Goal: Communication & Community: Participate in discussion

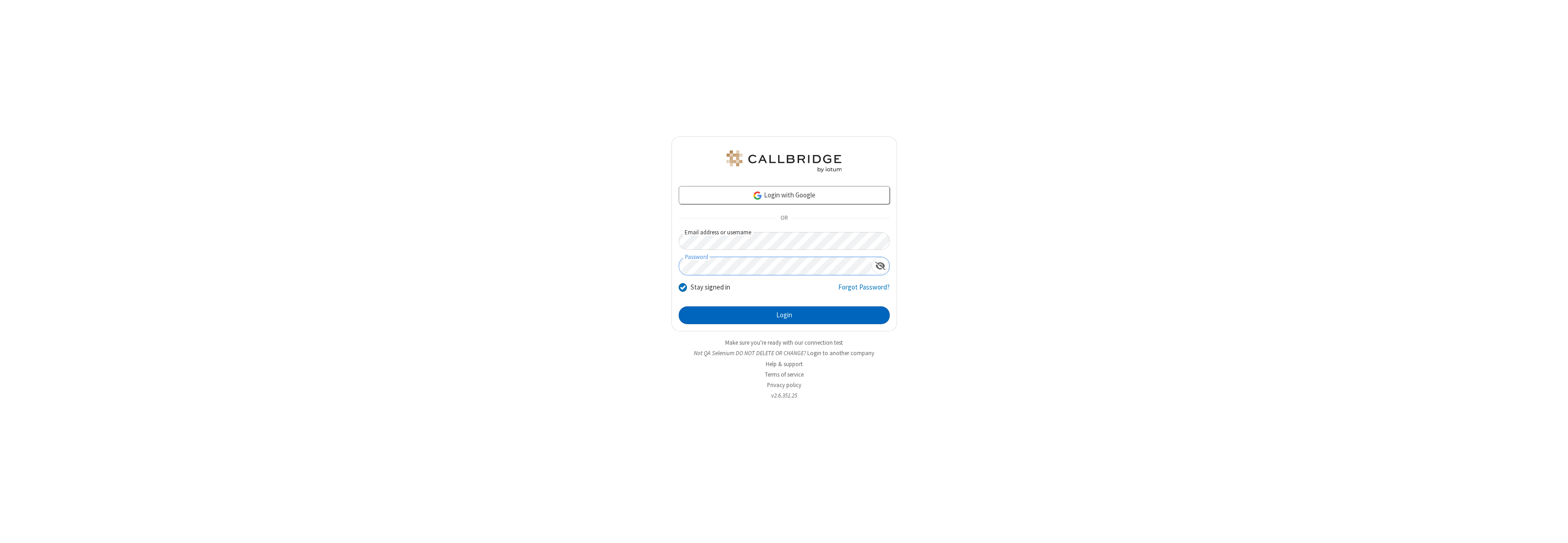
click at [784, 315] on button "Login" at bounding box center [784, 315] width 211 height 18
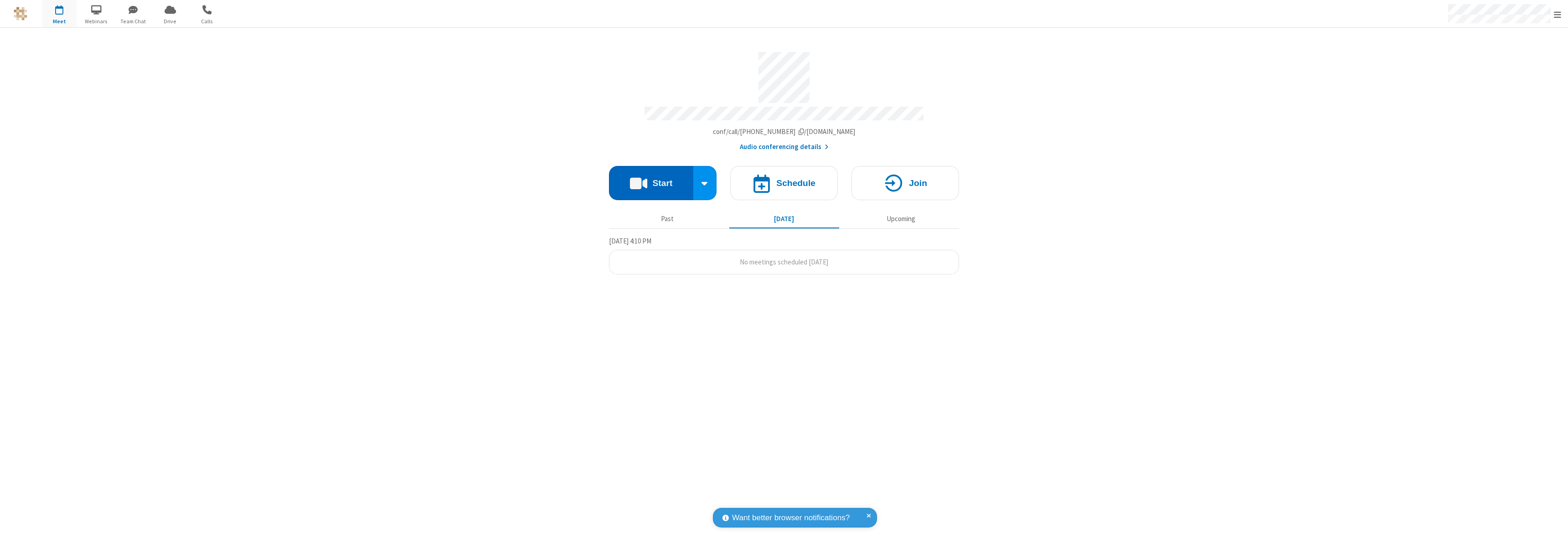
click at [651, 179] on button "Start" at bounding box center [651, 183] width 85 height 34
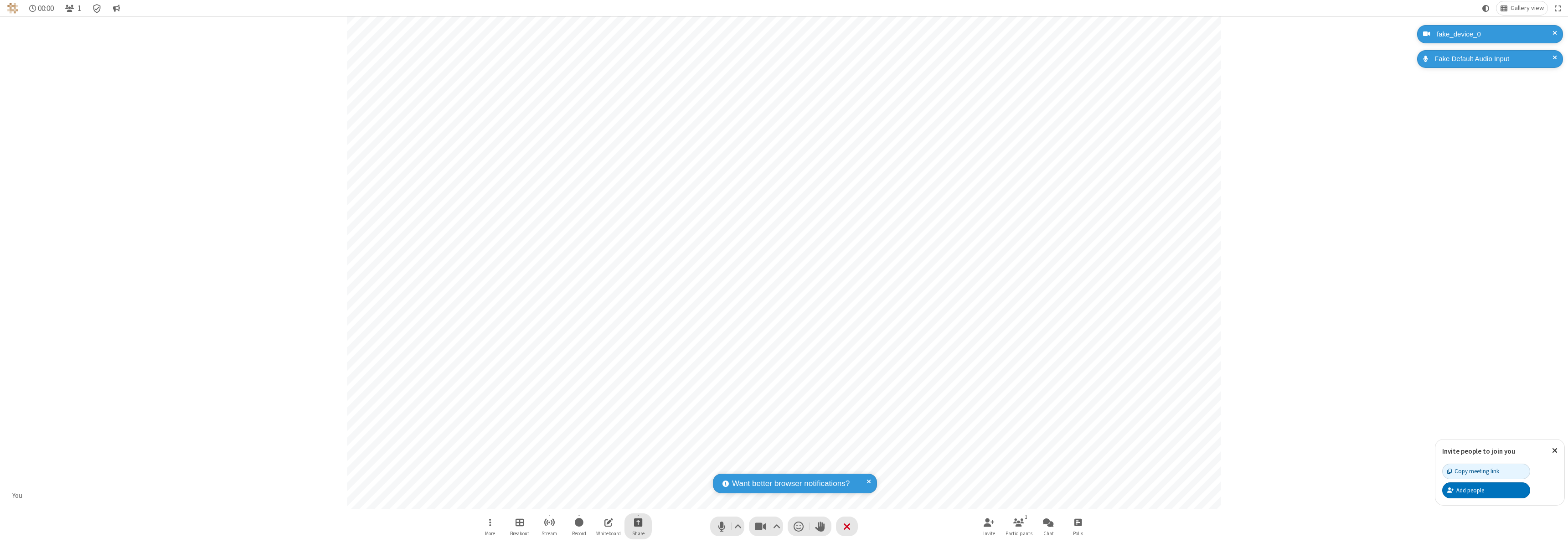
click at [638, 522] on span "Start sharing" at bounding box center [639, 522] width 9 height 12
click at [601, 500] on span "Share my screen" at bounding box center [601, 500] width 10 height 8
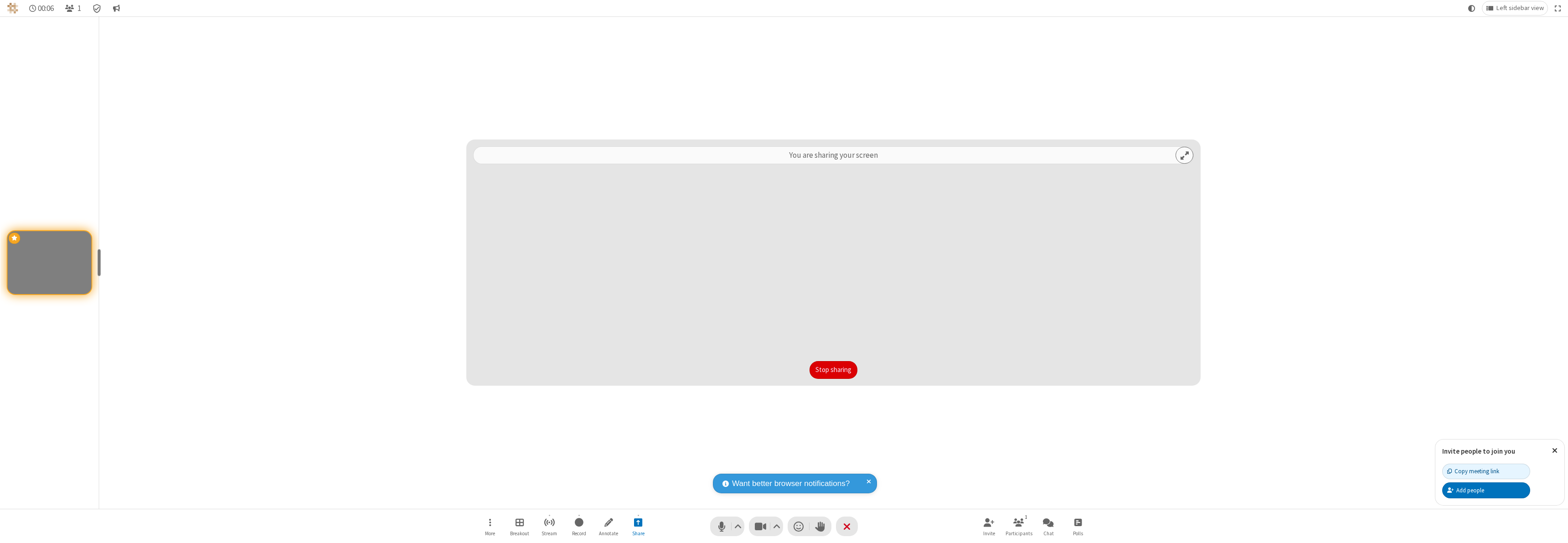
click at [833, 370] on button "Stop sharing" at bounding box center [833, 370] width 48 height 18
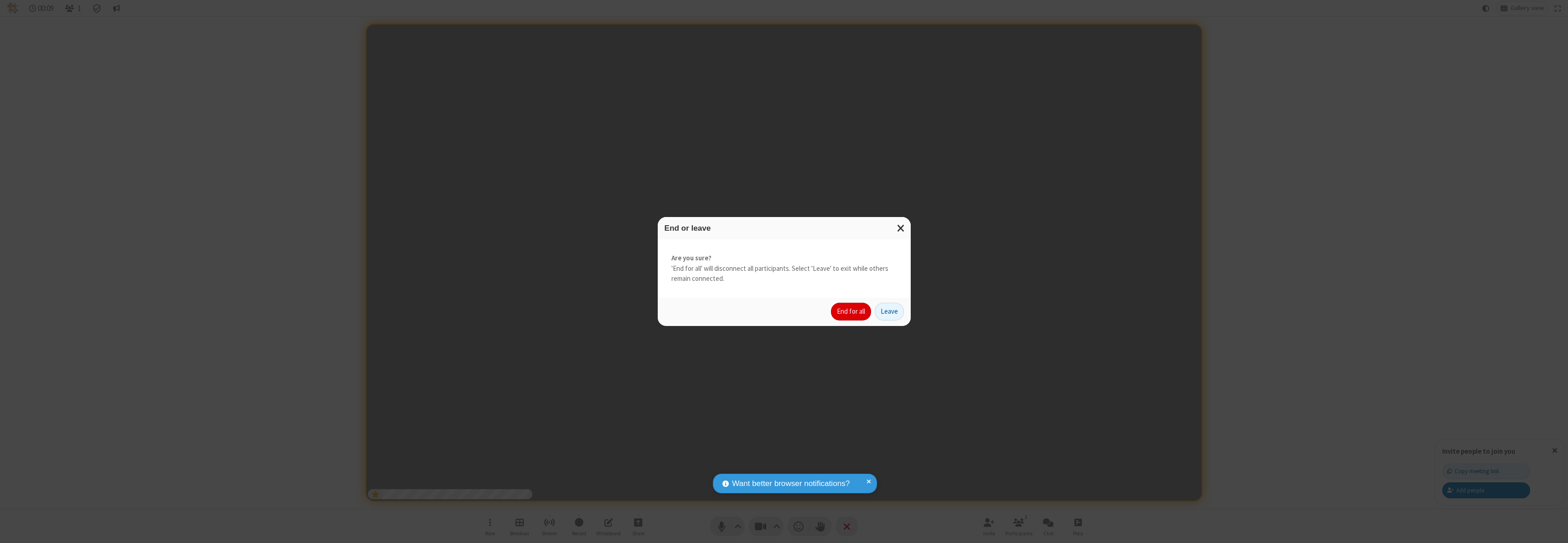
click at [852, 311] on button "End for all" at bounding box center [851, 312] width 40 height 18
